Goal: Find specific page/section: Find specific page/section

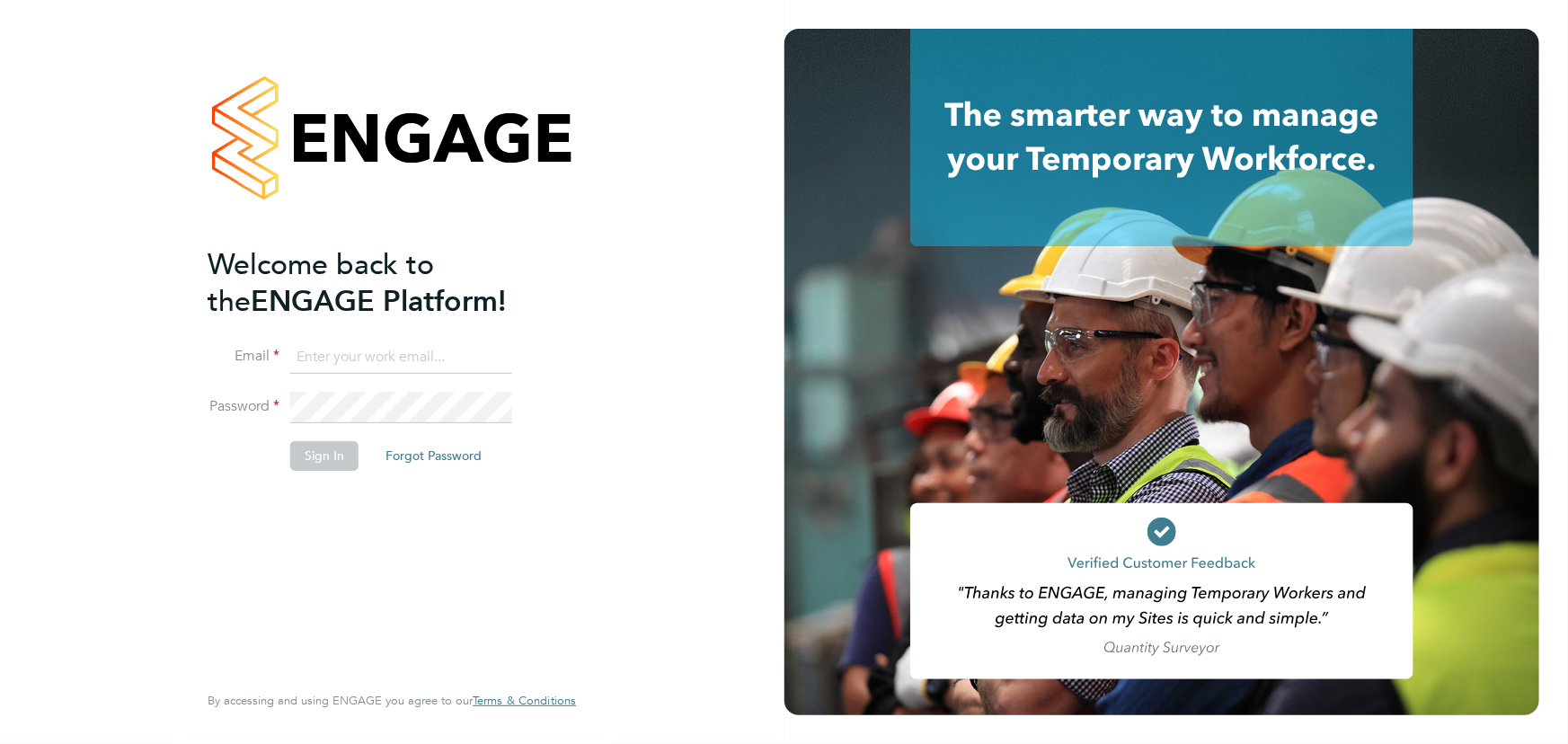
type input "maddy@xede.co.uk"
click at [334, 461] on button "Sign In" at bounding box center [324, 455] width 68 height 29
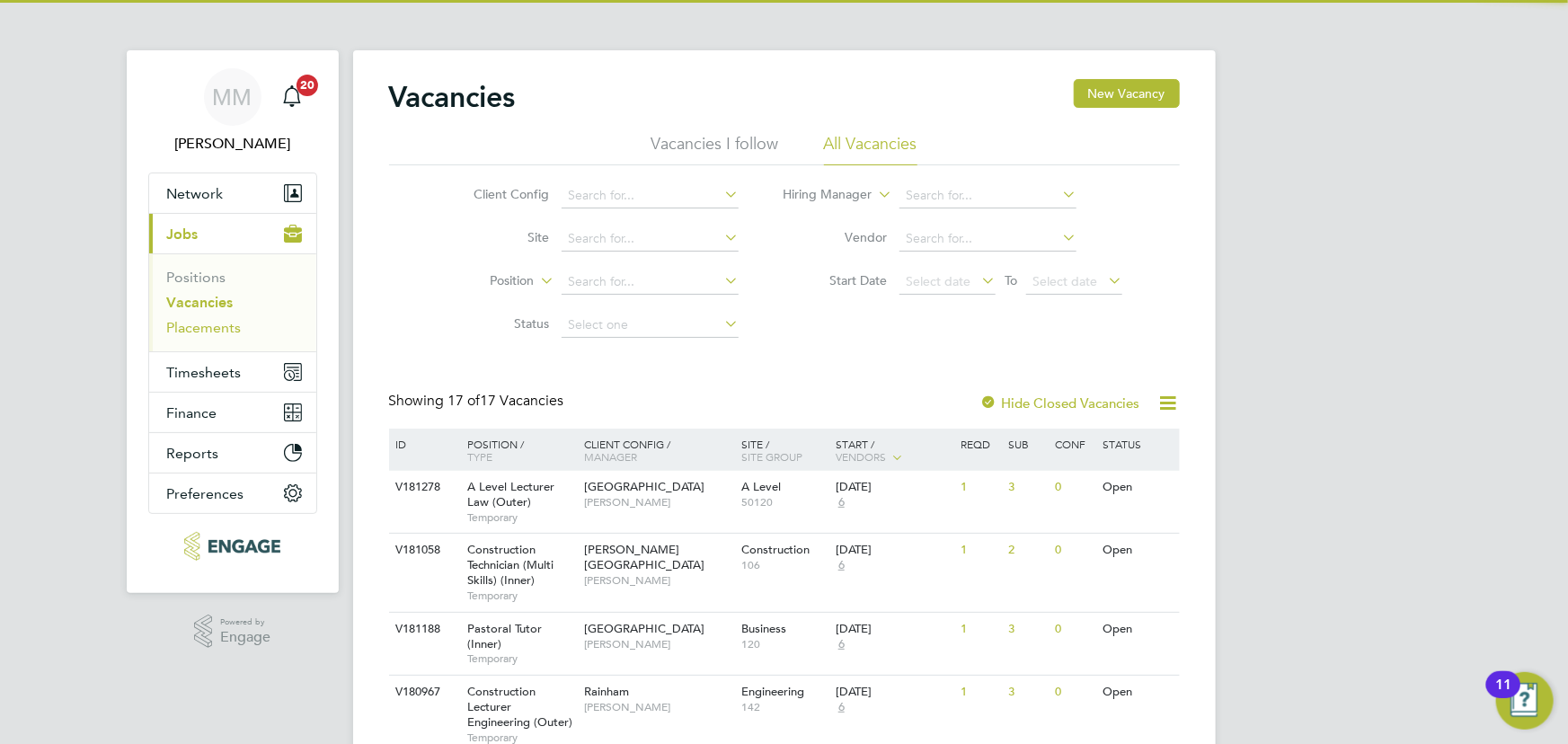
click at [215, 324] on link "Placements" at bounding box center [204, 327] width 74 height 17
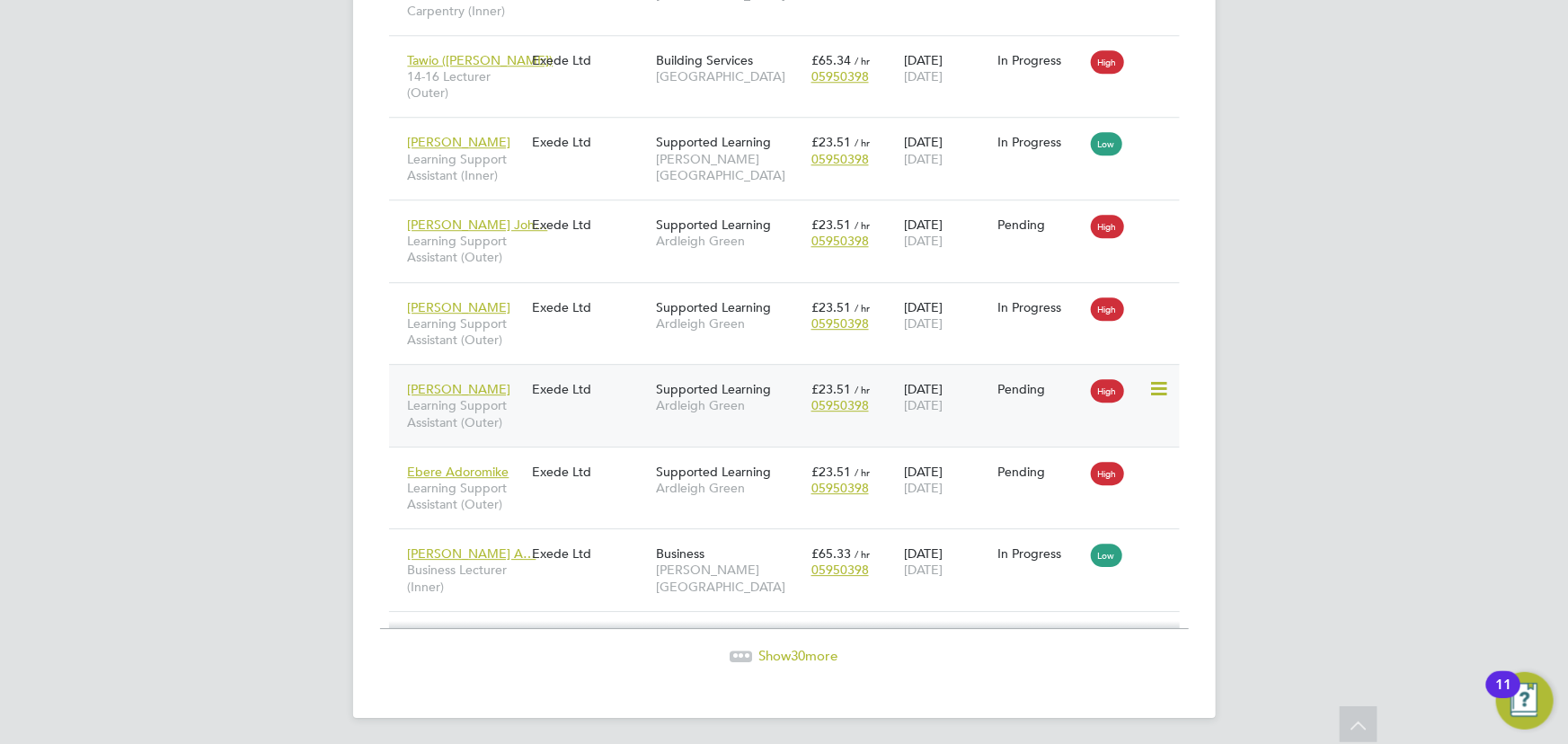
click at [540, 413] on div "[PERSON_NAME] Learning Support Assistant (Outer) Exede Ltd Supported Learning A…" at bounding box center [784, 406] width 790 height 83
click at [503, 375] on div "[PERSON_NAME] Learning Support Assistant (Outer)" at bounding box center [465, 406] width 124 height 67
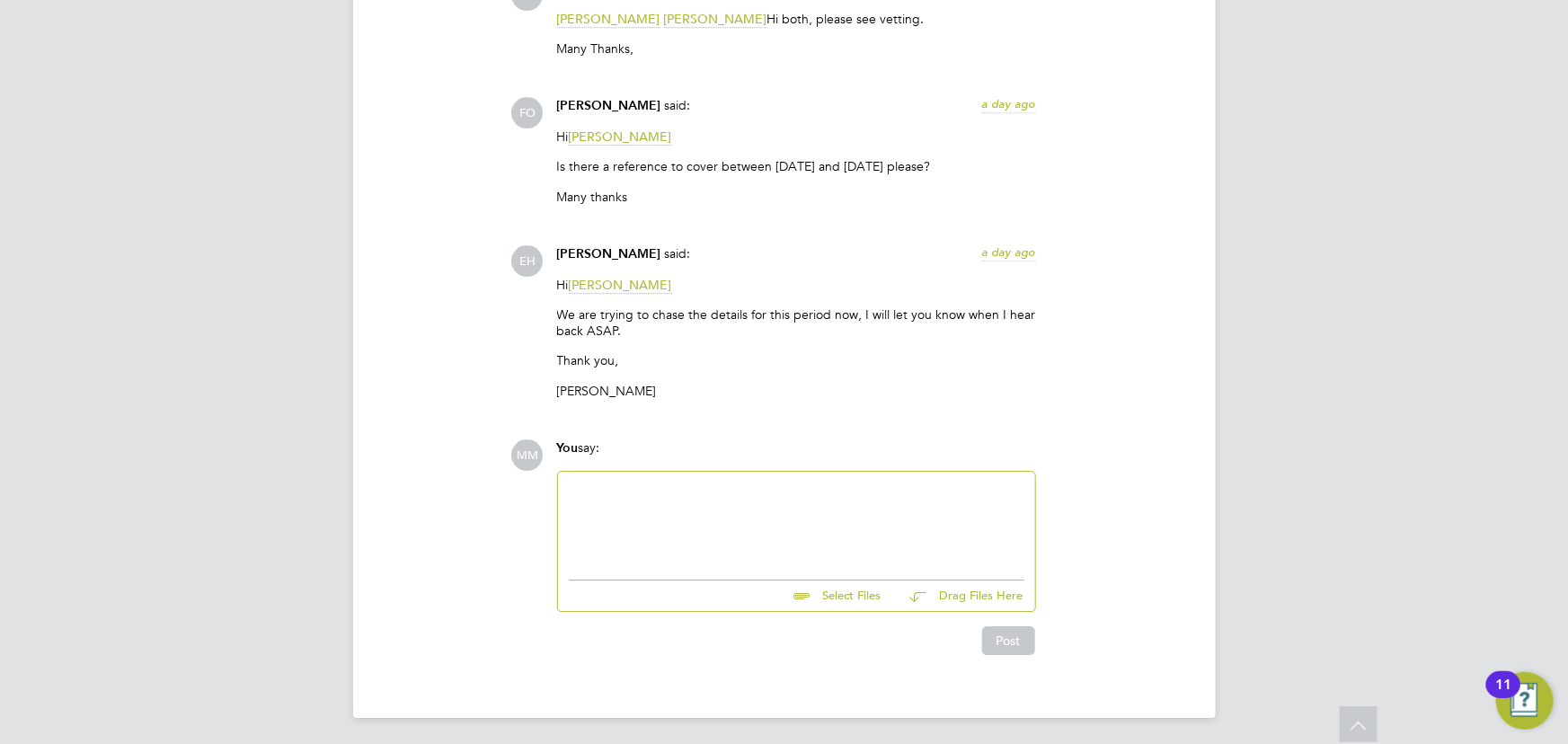
click at [866, 539] on div at bounding box center [797, 521] width 456 height 77
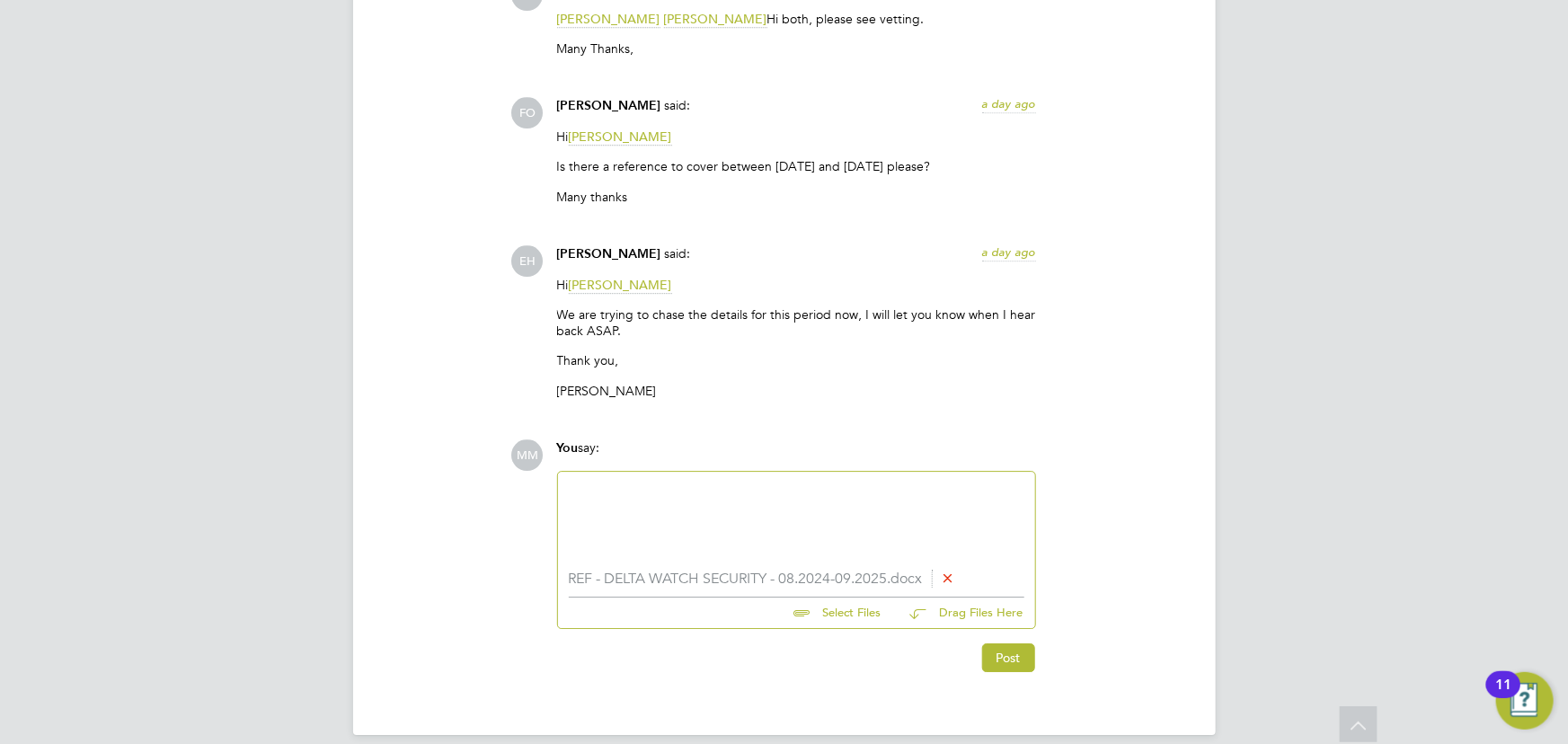
click at [643, 524] on div at bounding box center [797, 521] width 456 height 77
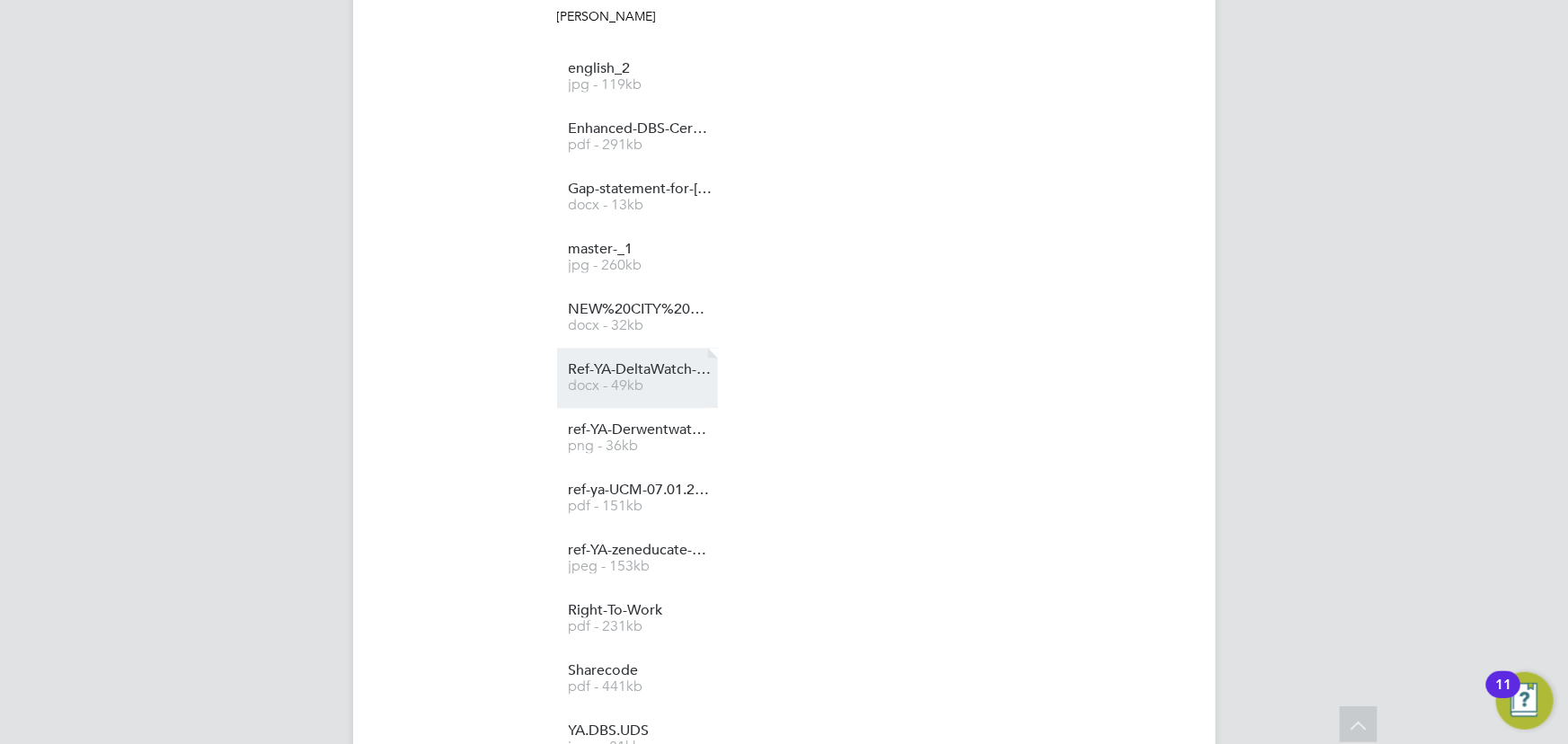
click at [664, 368] on span "Ref-YA-DeltaWatch-08.2025-09.2025" at bounding box center [641, 370] width 143 height 14
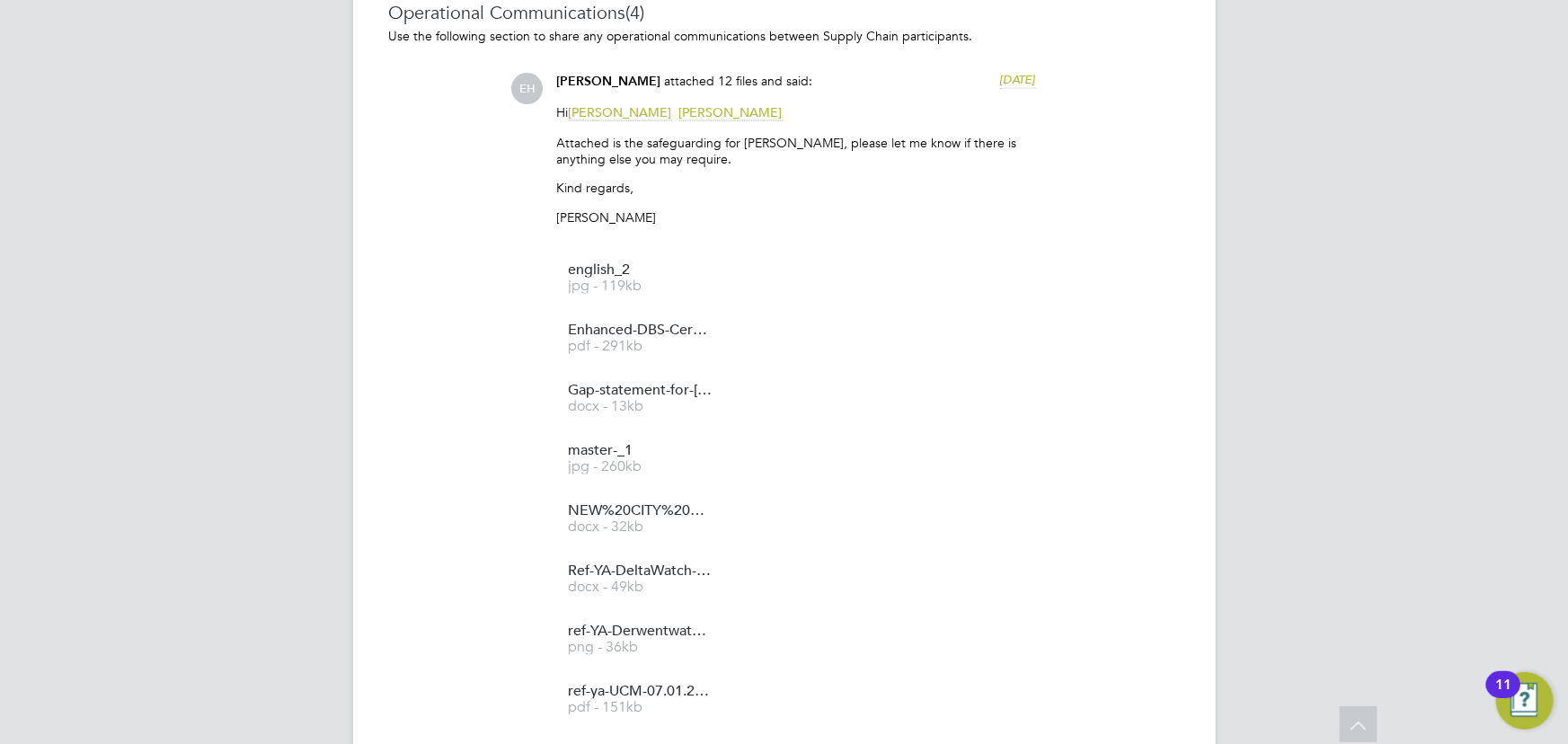
scroll to position [1338, 0]
